Goal: Task Accomplishment & Management: Use online tool/utility

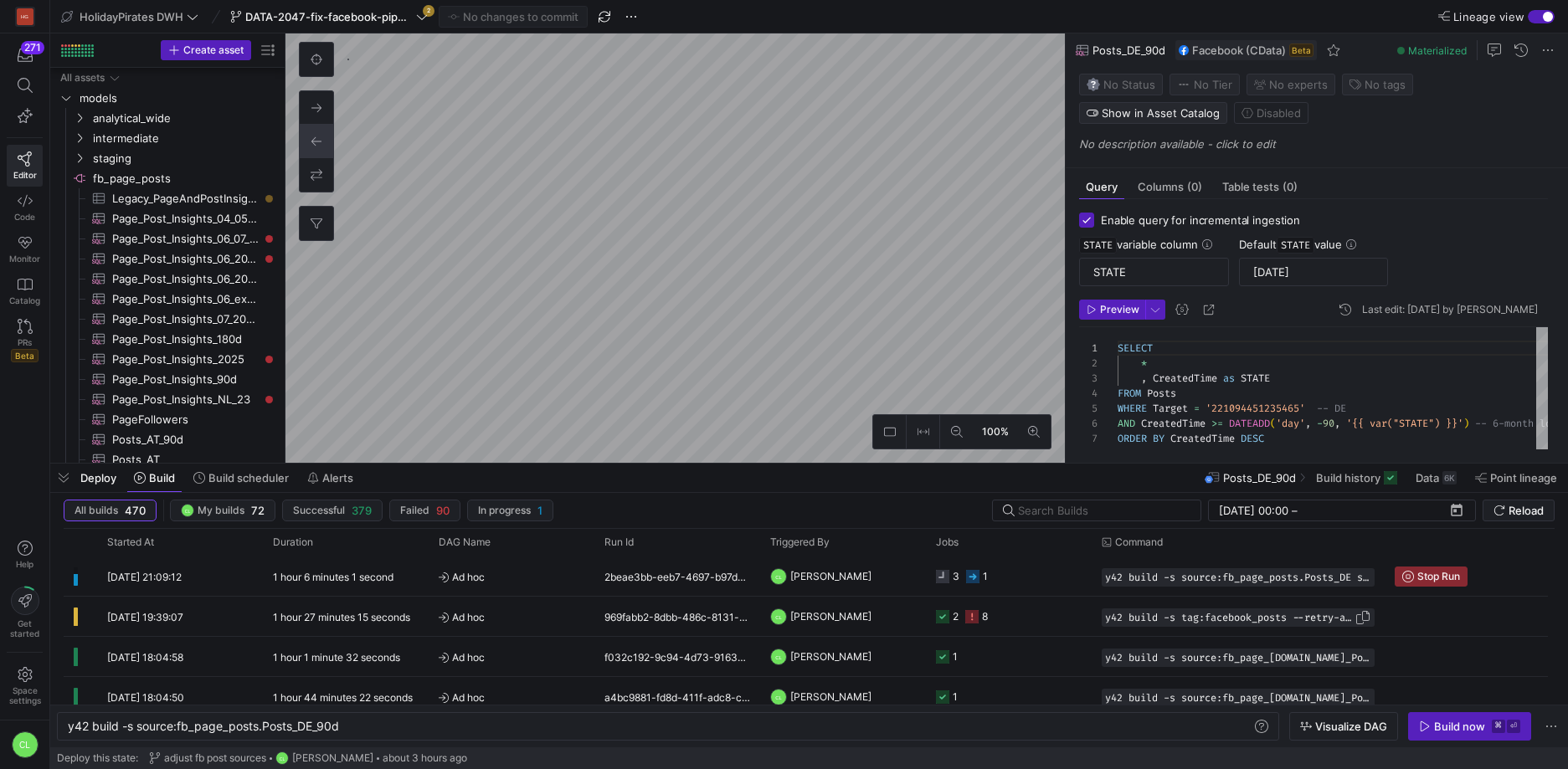
scroll to position [0, 272]
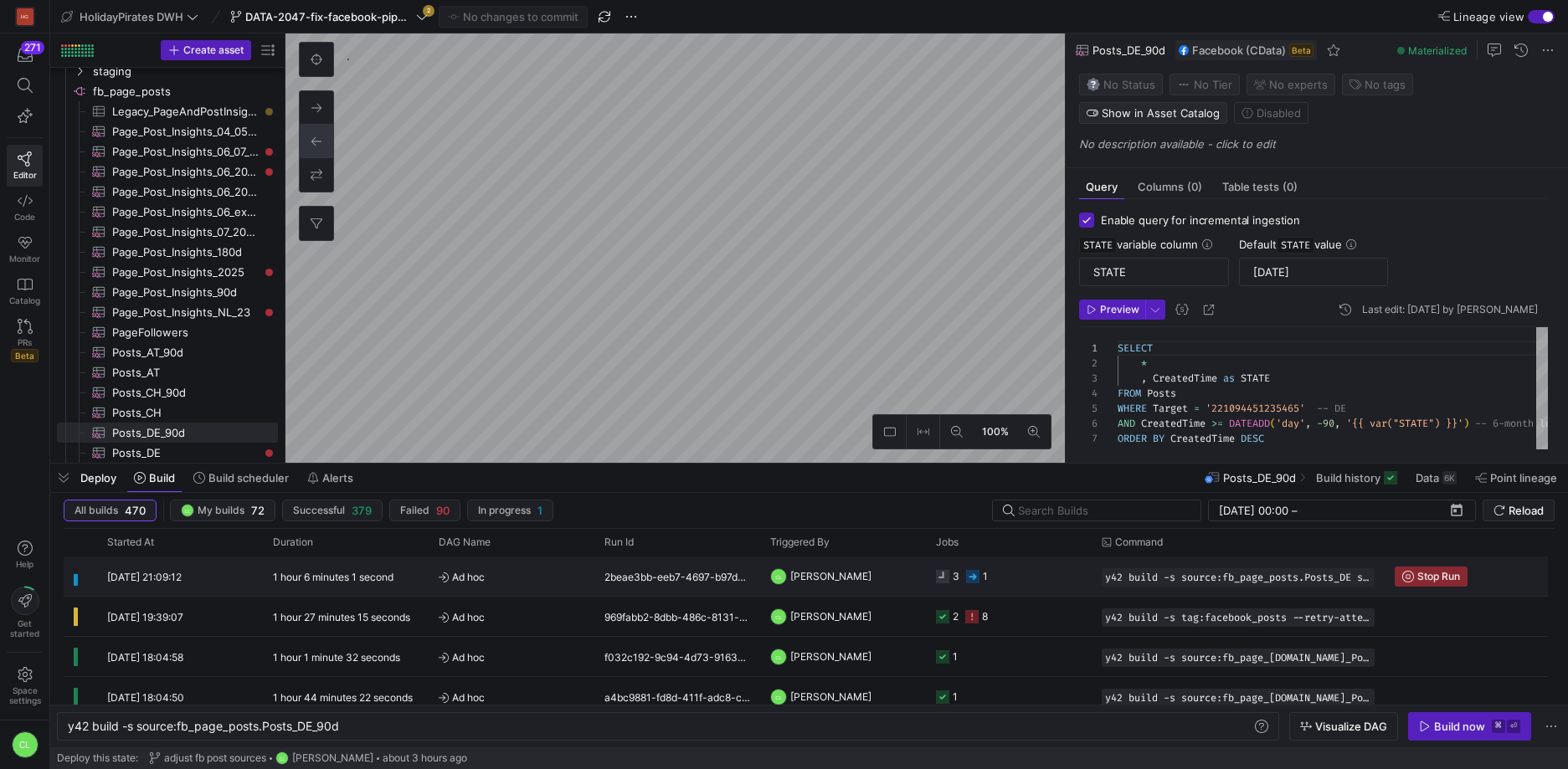
click at [1017, 581] on y42-job-status-cell-renderer "3 1" at bounding box center [1008, 576] width 146 height 38
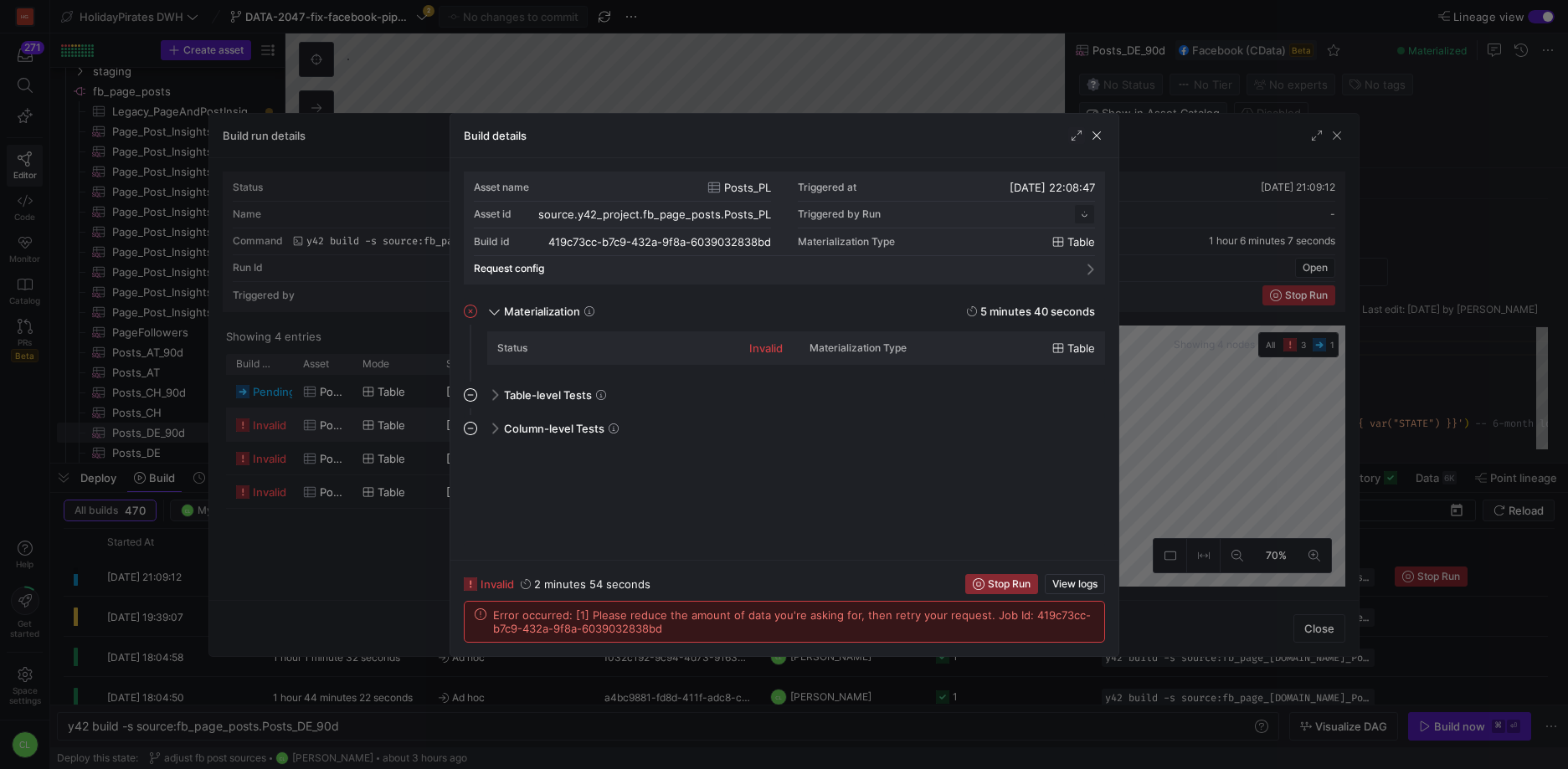
scroll to position [150, 0]
click at [1191, 467] on div at bounding box center [784, 384] width 1568 height 769
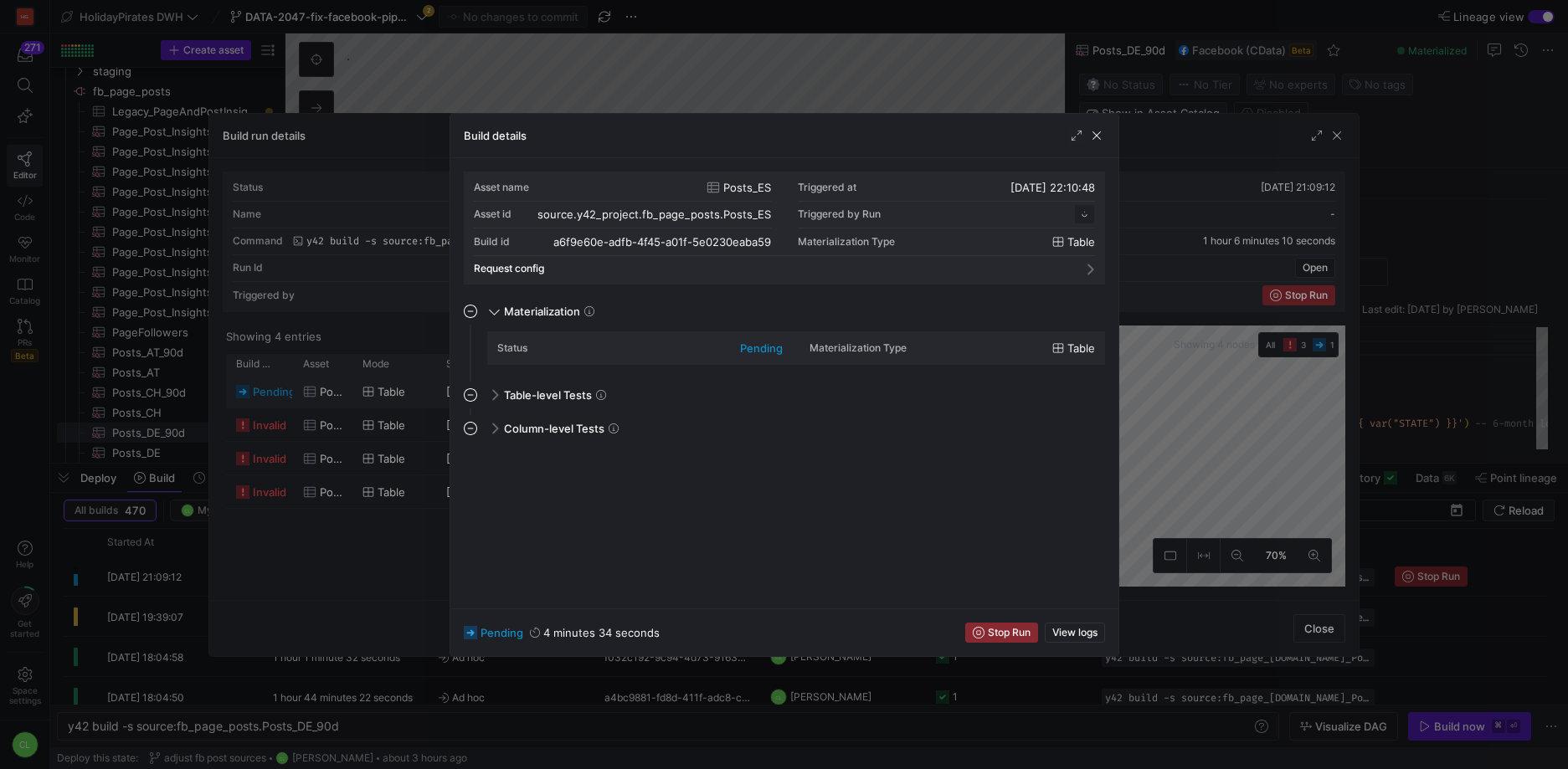
click at [1213, 424] on div at bounding box center [784, 384] width 1568 height 769
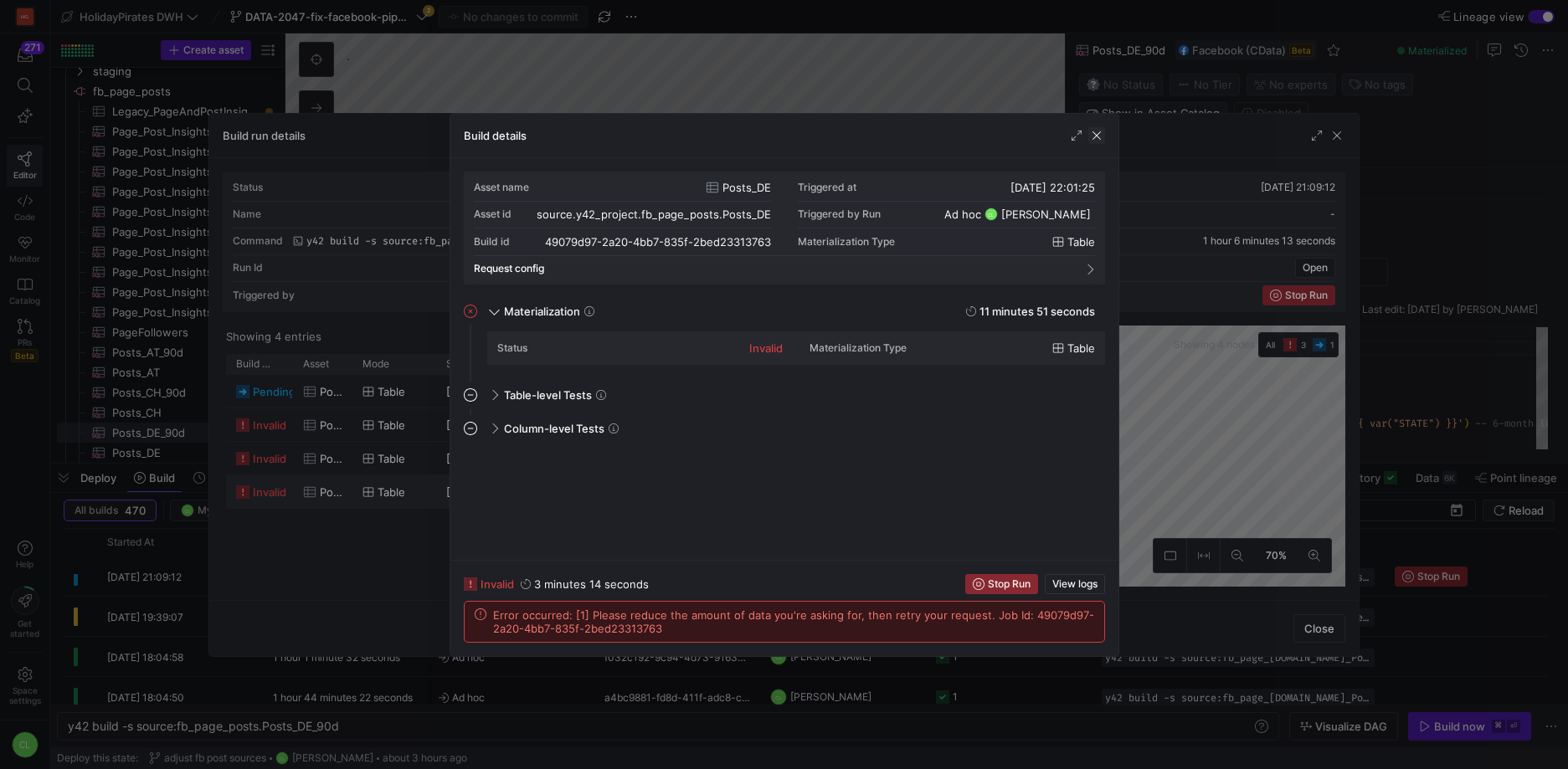
click at [1099, 140] on span "button" at bounding box center [1096, 135] width 17 height 17
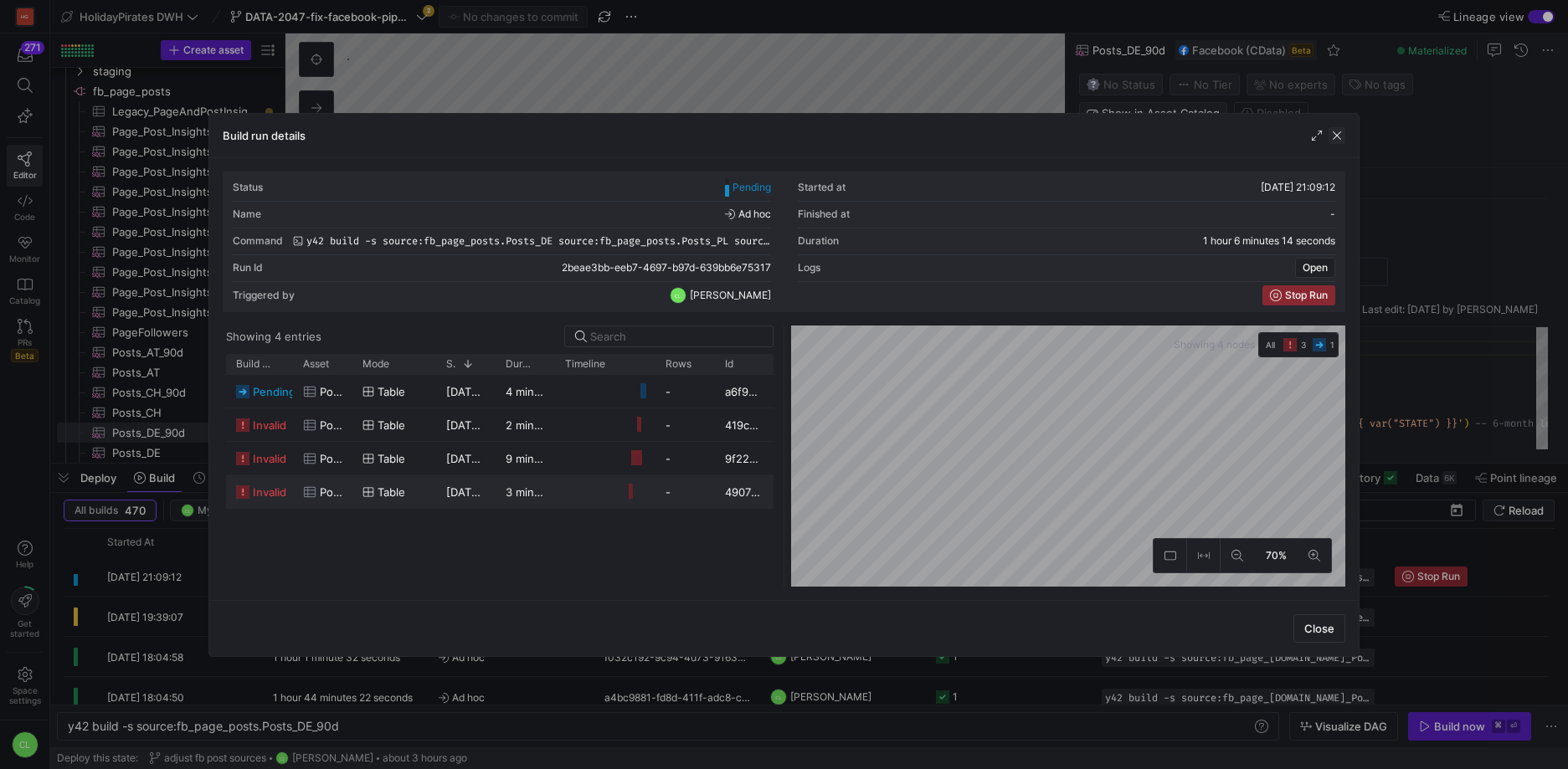
click at [1330, 142] on span "button" at bounding box center [1336, 135] width 17 height 17
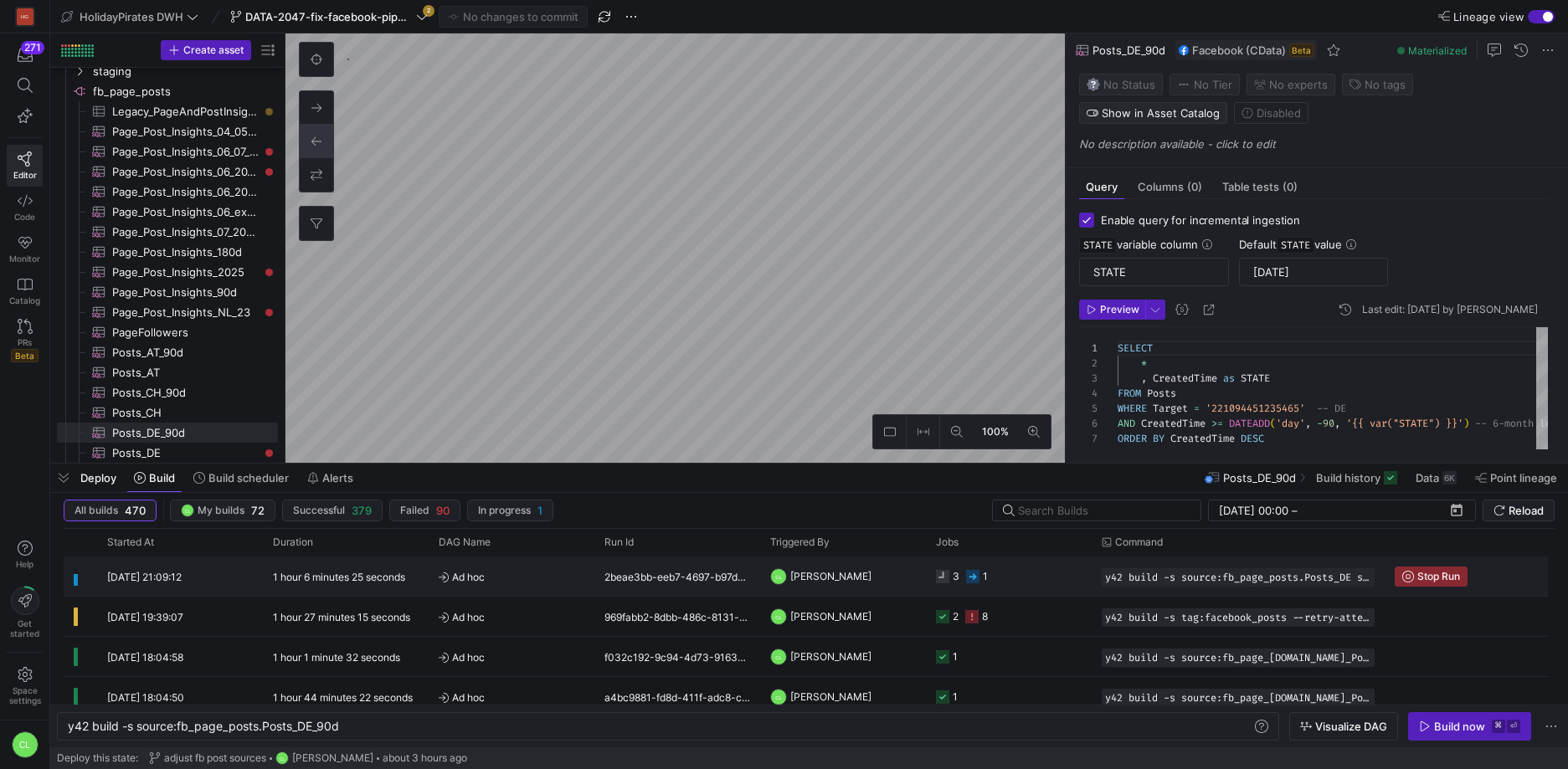
click at [1057, 586] on y42-job-status-cell-renderer "3 1" at bounding box center [1008, 576] width 146 height 38
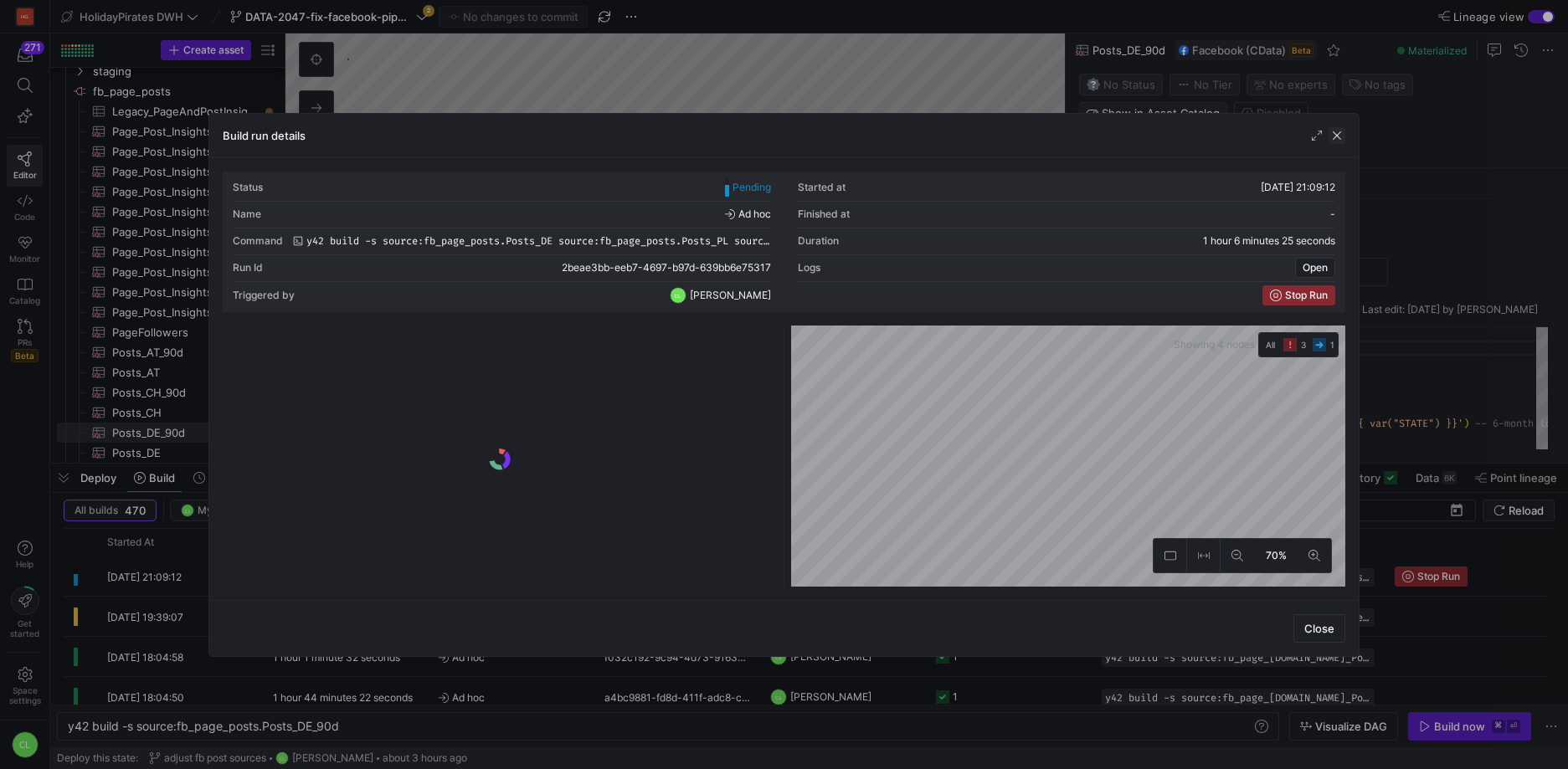
click at [1340, 133] on span "button" at bounding box center [1336, 135] width 17 height 17
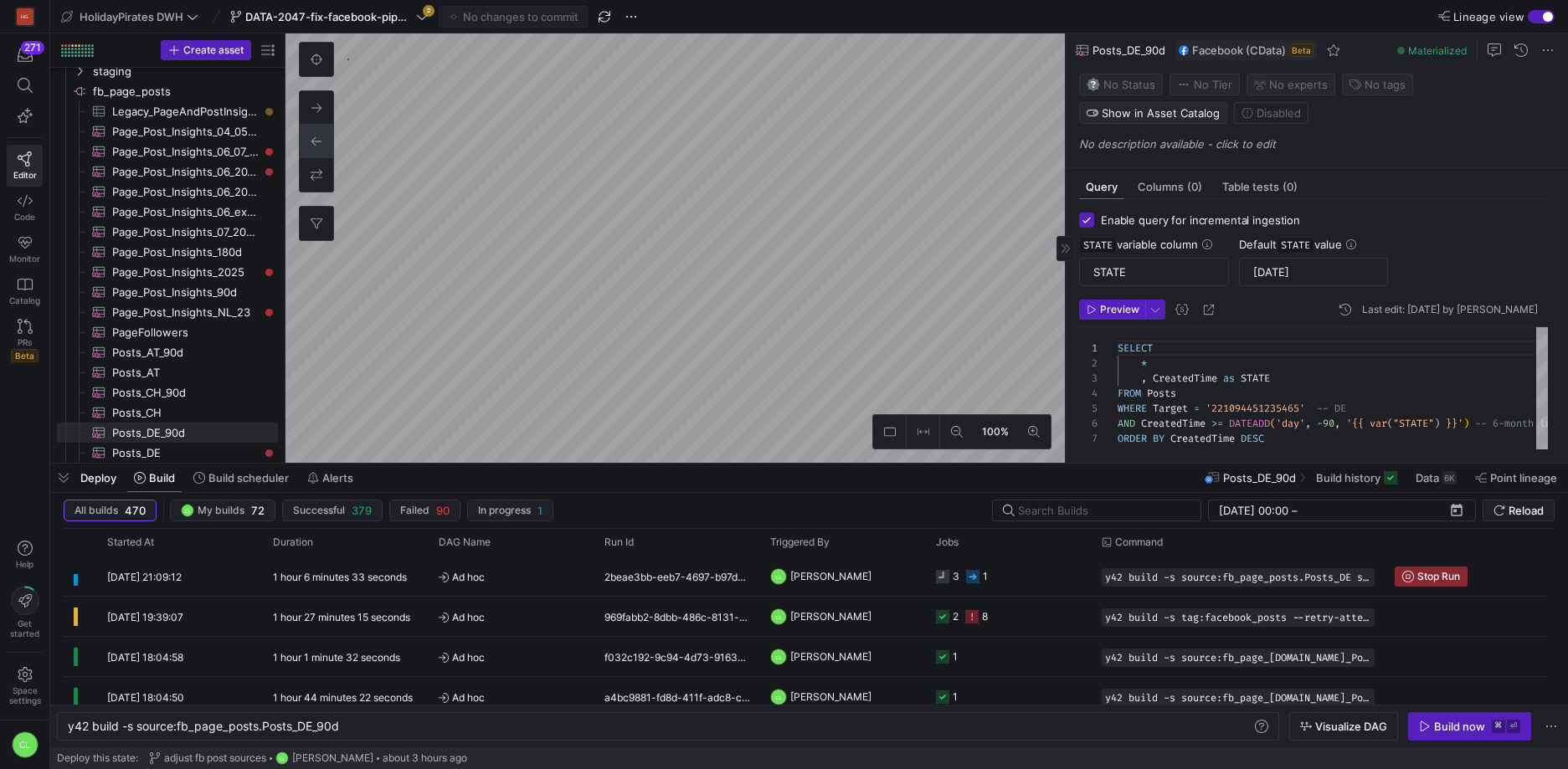
click at [1368, 405] on div "SELECT * , CreatedTime as STATE FROM Posts WHERE Target = '221094451235465' -- …" at bounding box center [1463, 399] width 692 height 144
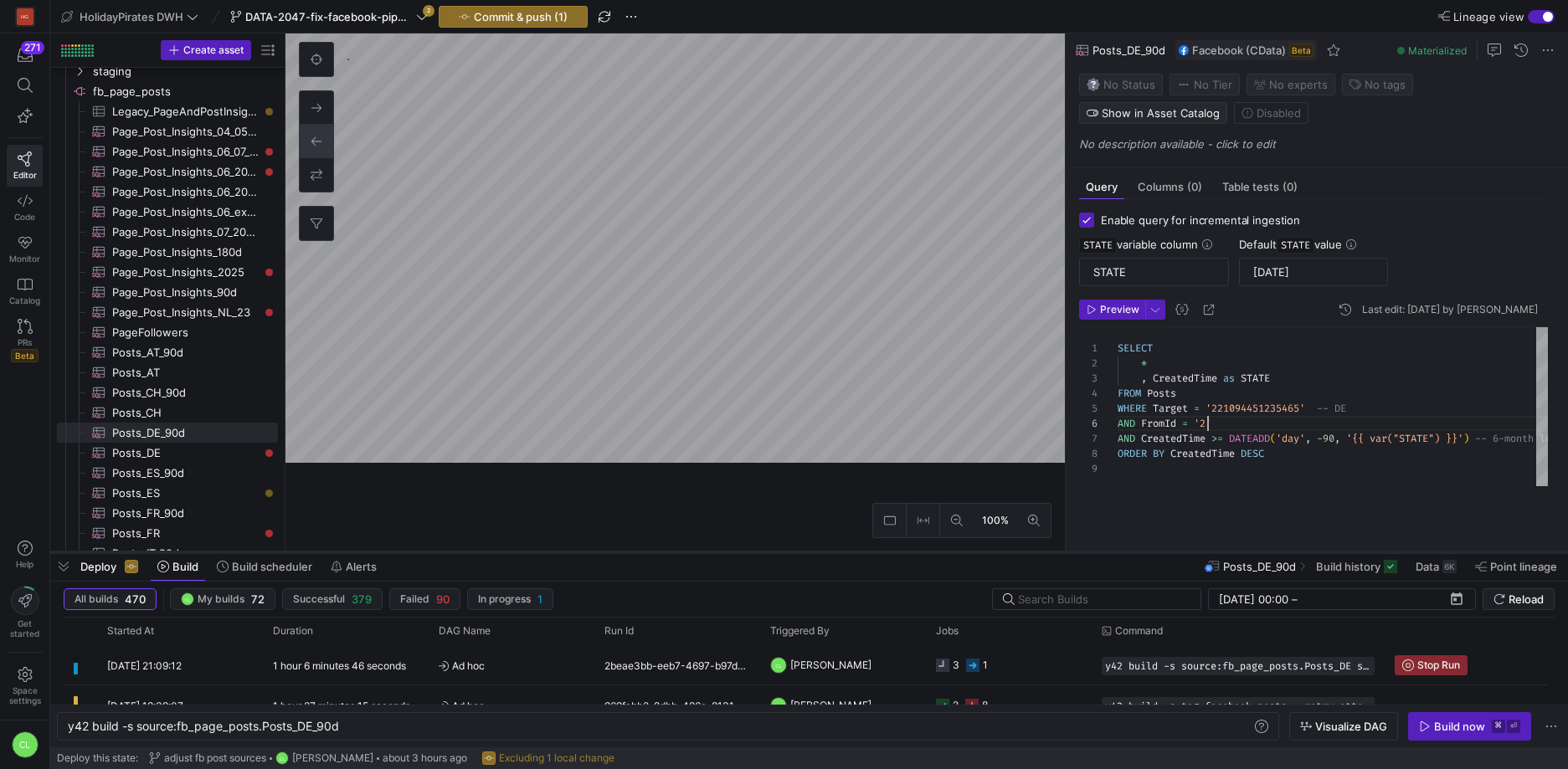
drag, startPoint x: 1083, startPoint y: 464, endPoint x: 1083, endPoint y: 579, distance: 115.0
click at [1083, 556] on div at bounding box center [808, 552] width 1517 height 7
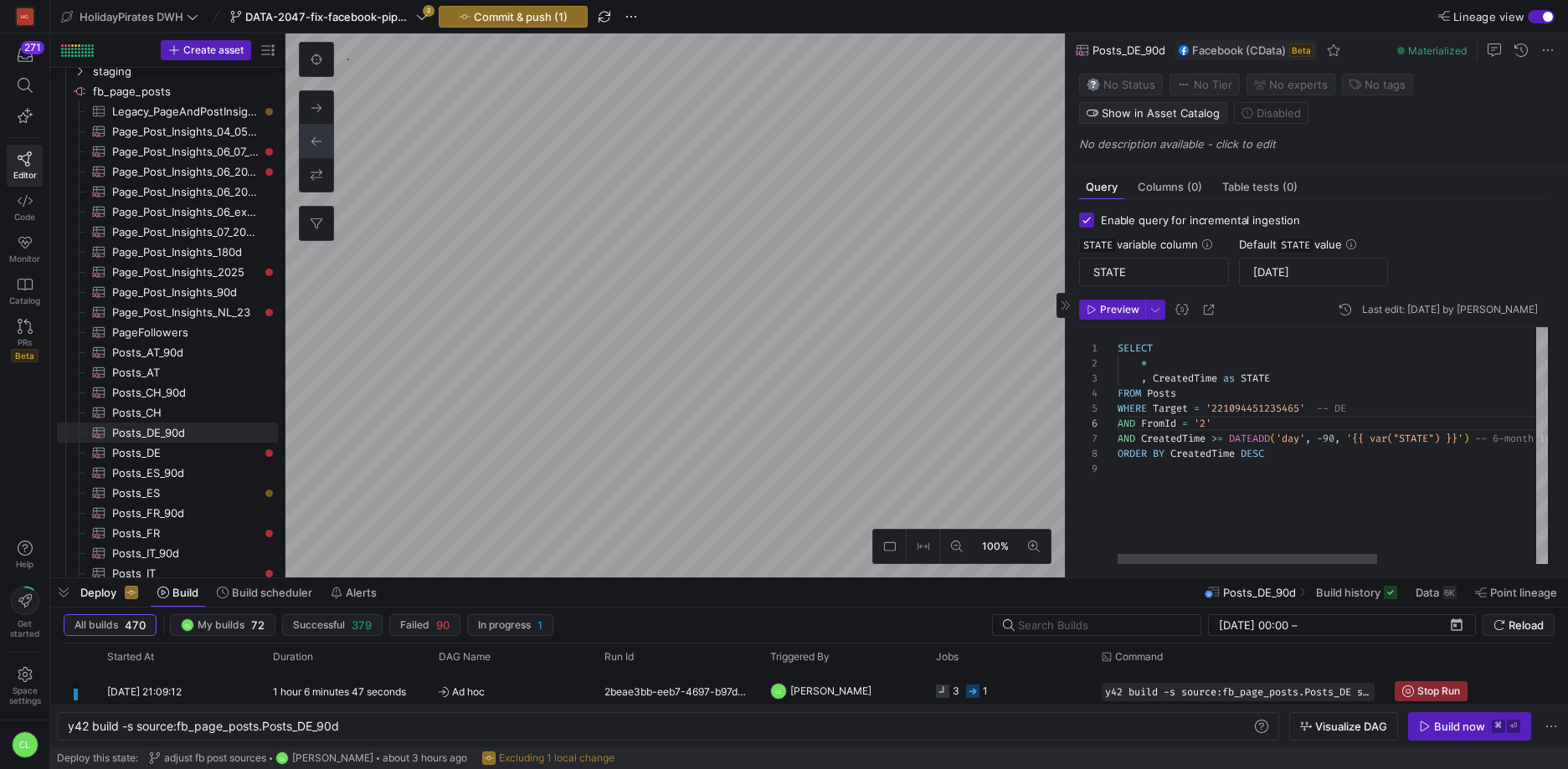
click at [1207, 427] on div "SELECT * , CreatedTime as STATE FROM Posts WHERE Target = '221094451235465' -- …" at bounding box center [1463, 446] width 692 height 236
drag, startPoint x: 1369, startPoint y: 415, endPoint x: 1209, endPoint y: 410, distance: 160.1
click at [1209, 410] on div "SELECT * , CreatedTime as STATE FROM Posts WHERE Target = '221094451235465' -- …" at bounding box center [1463, 446] width 692 height 236
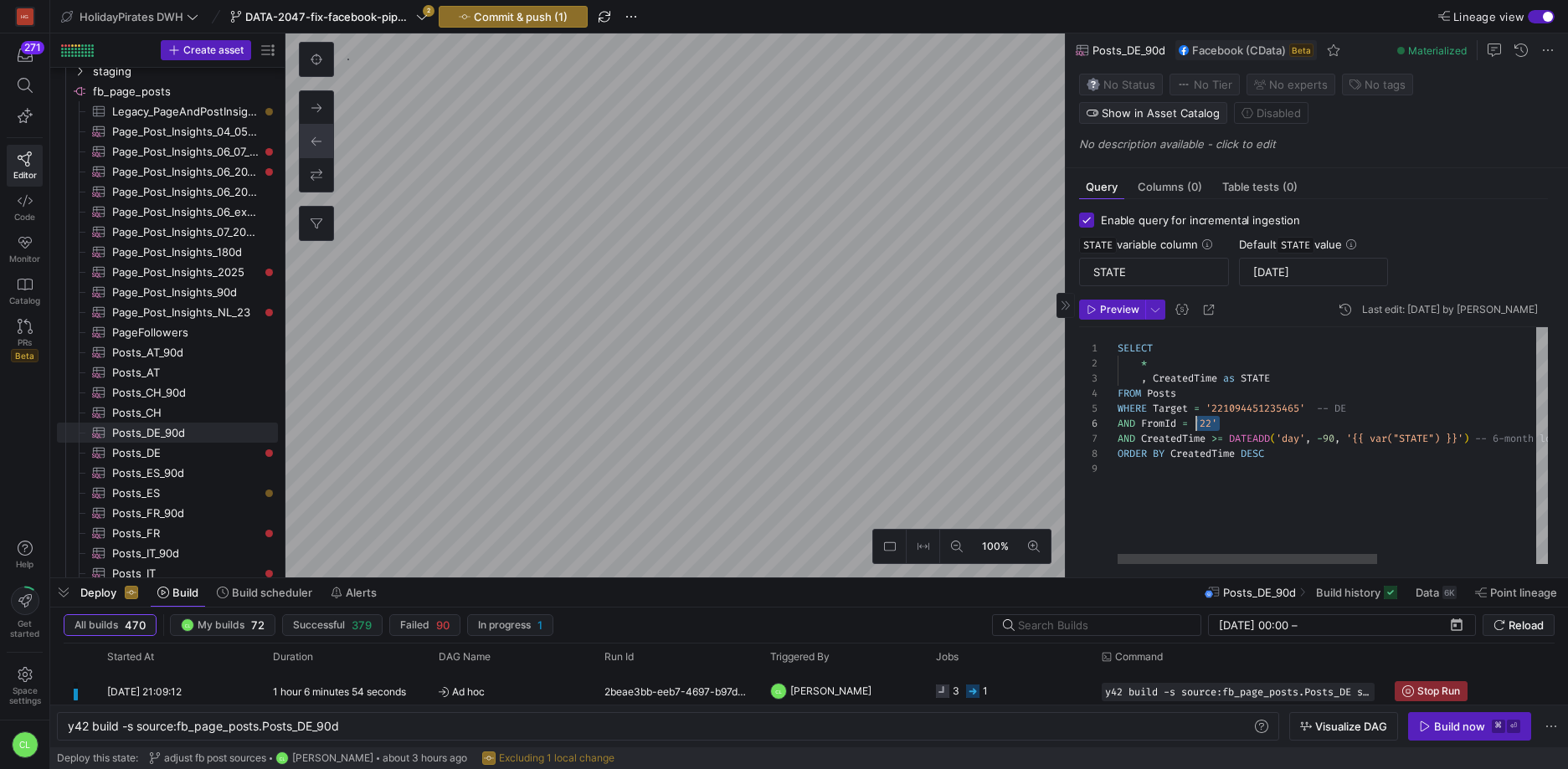
drag, startPoint x: 1232, startPoint y: 419, endPoint x: 1197, endPoint y: 421, distance: 35.1
click at [1197, 421] on div "SELECT * , CreatedTime as STATE FROM Posts WHERE Target = '221094451235465' -- …" at bounding box center [1463, 446] width 692 height 236
type textarea "SELECT * , CreatedTime as STATE FROM Posts WHERE Target = '221094451235465' -- …"
click at [545, 23] on span "button" at bounding box center [513, 17] width 148 height 21
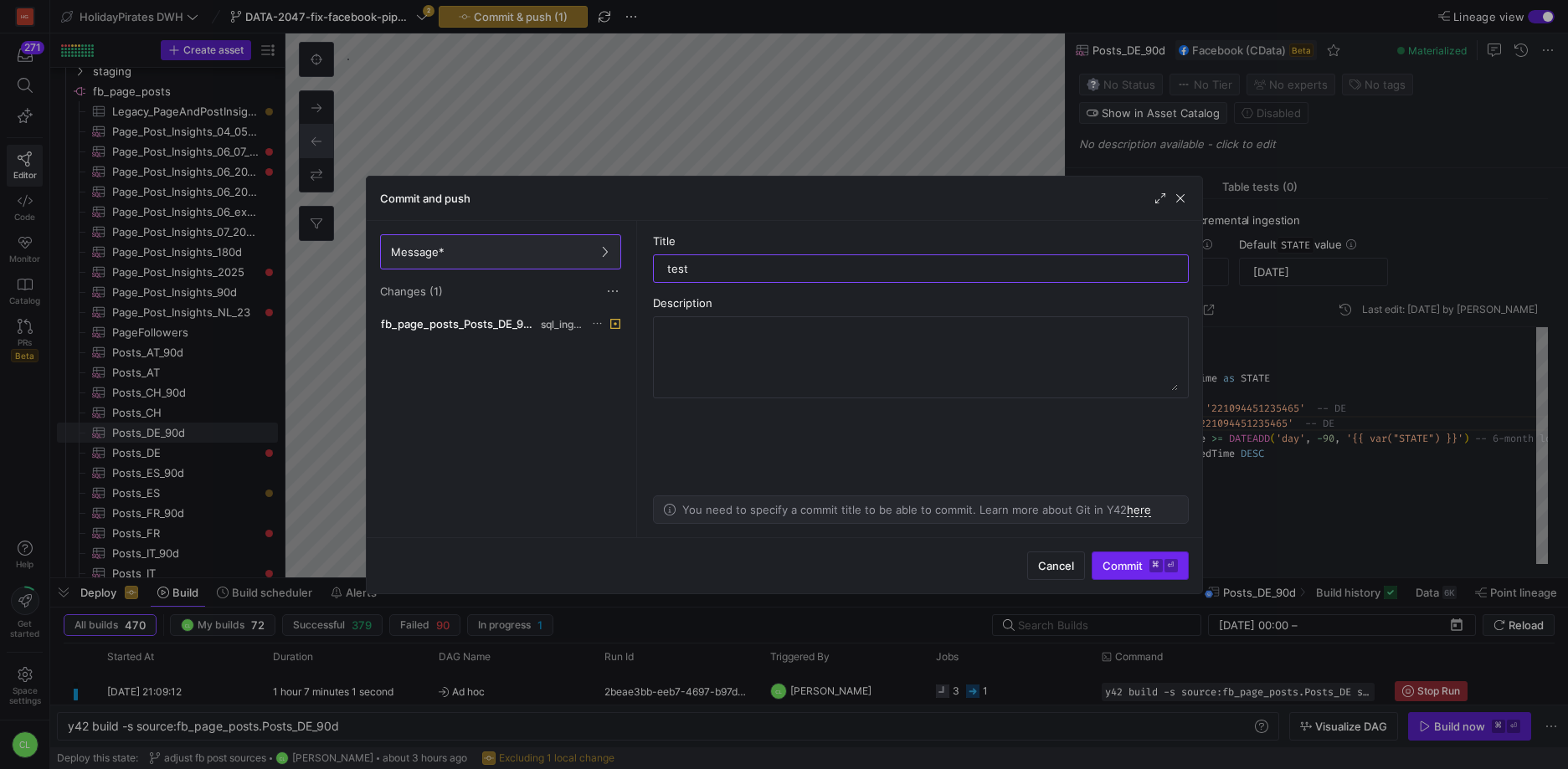
type input "test"
click at [1135, 575] on span "submit" at bounding box center [1140, 565] width 96 height 26
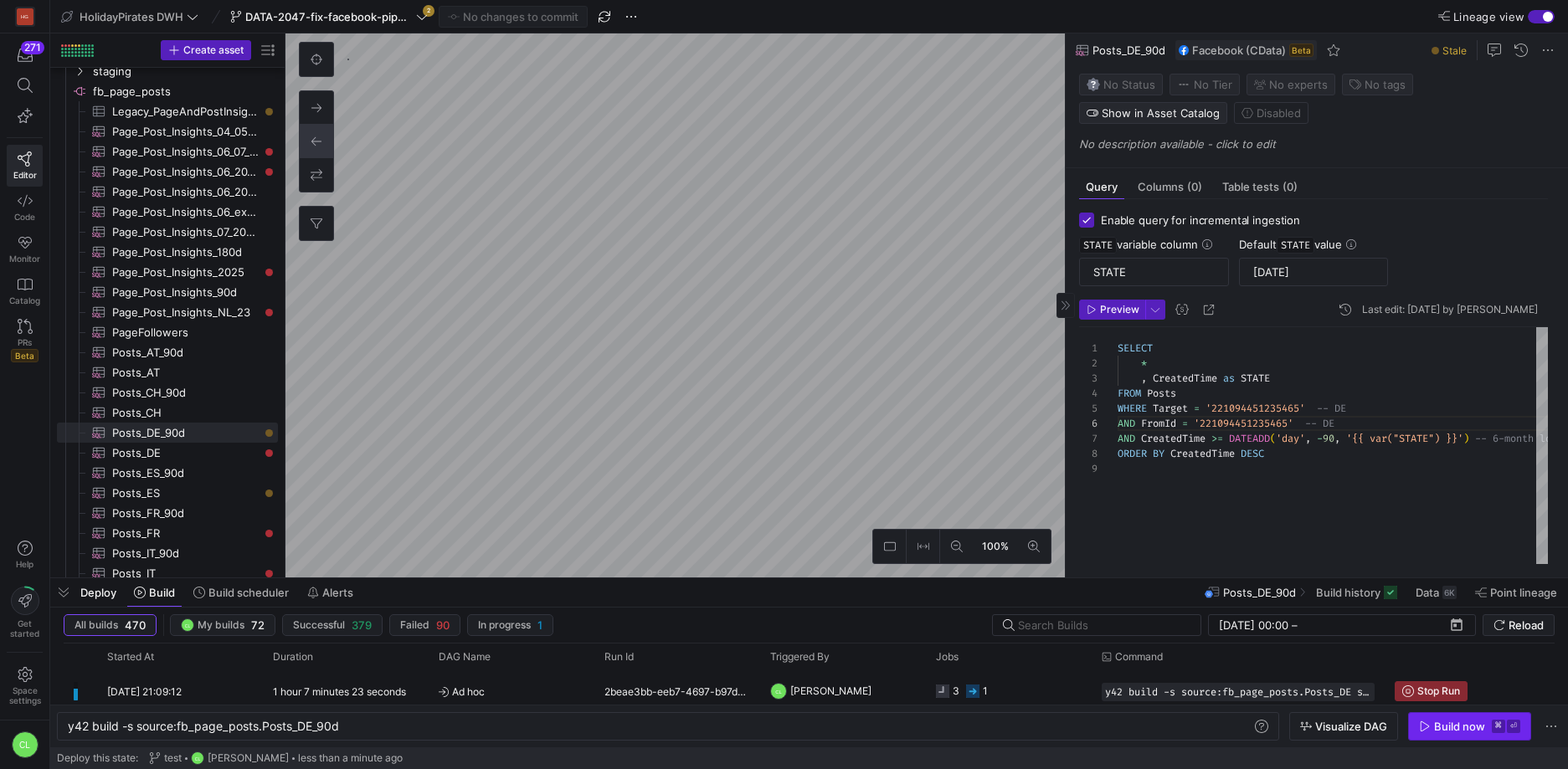
click at [1440, 726] on div "Build now" at bounding box center [1459, 726] width 51 height 14
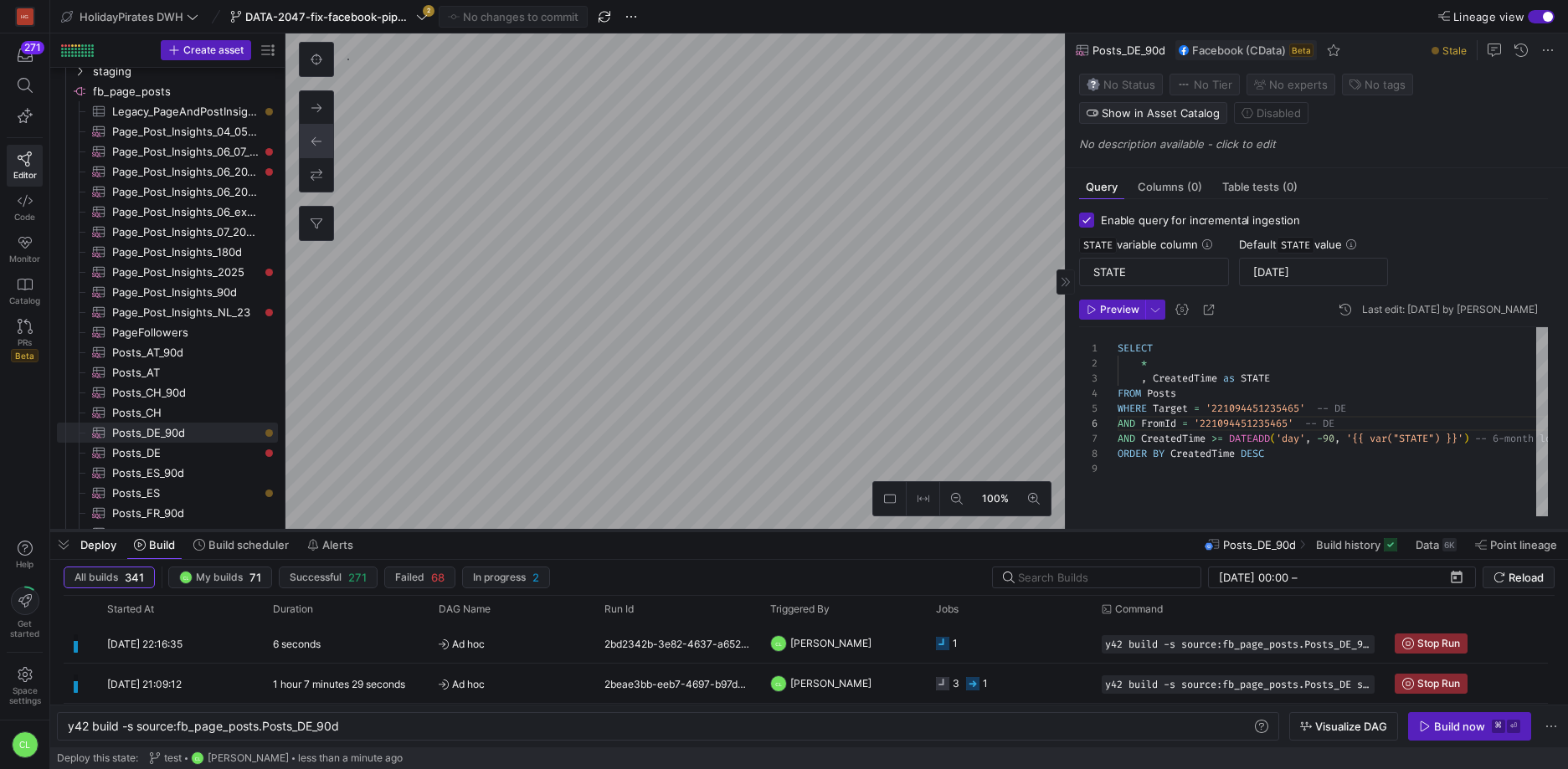
drag, startPoint x: 929, startPoint y: 578, endPoint x: 940, endPoint y: 531, distance: 48.3
click at [940, 531] on div at bounding box center [808, 530] width 1517 height 7
